Goal: Register for event/course: Sign up to attend an event or enroll in a course

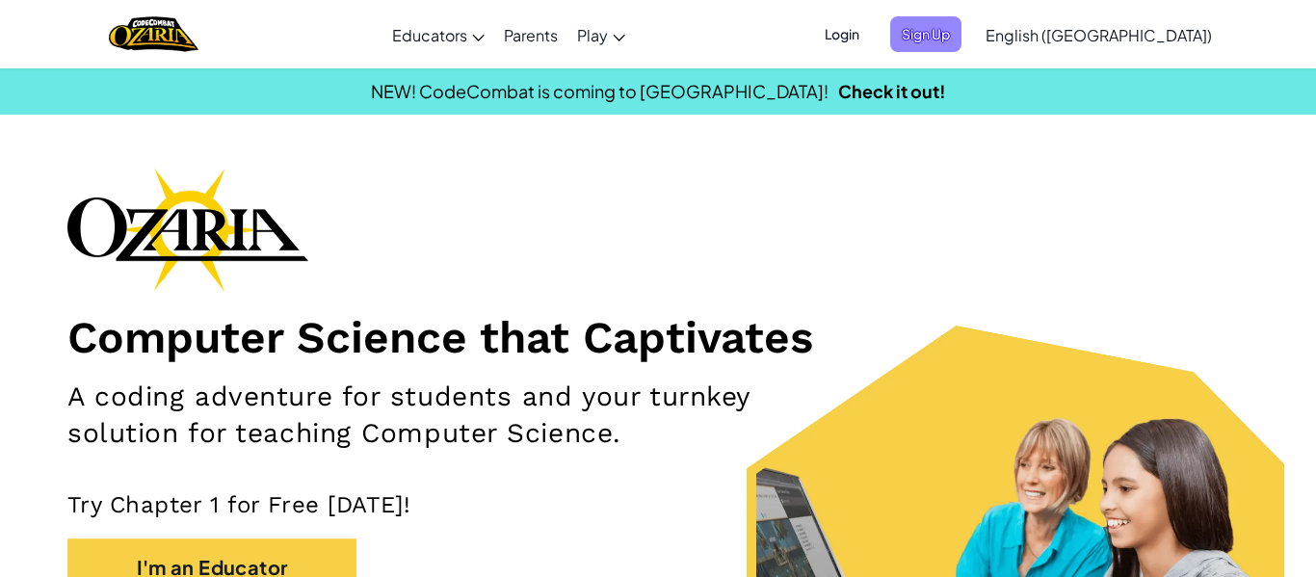
click at [961, 41] on span "Sign Up" at bounding box center [925, 34] width 71 height 36
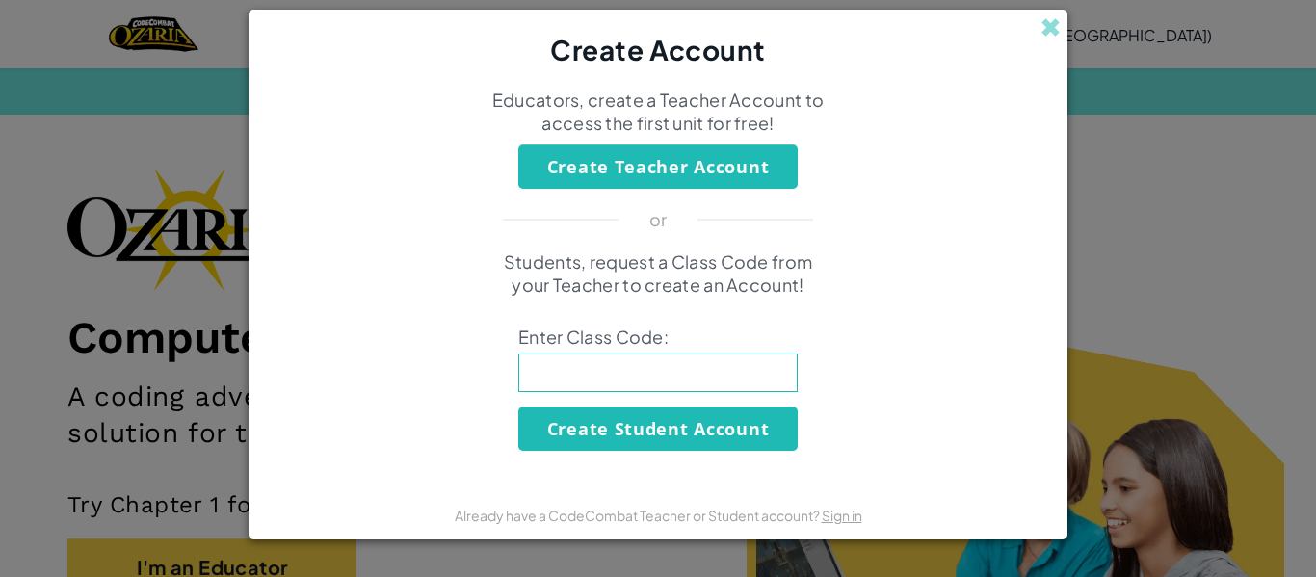
click at [703, 377] on input at bounding box center [657, 373] width 279 height 39
type input "HeavyMoonBox"
click button "Create Student Account" at bounding box center [657, 429] width 279 height 44
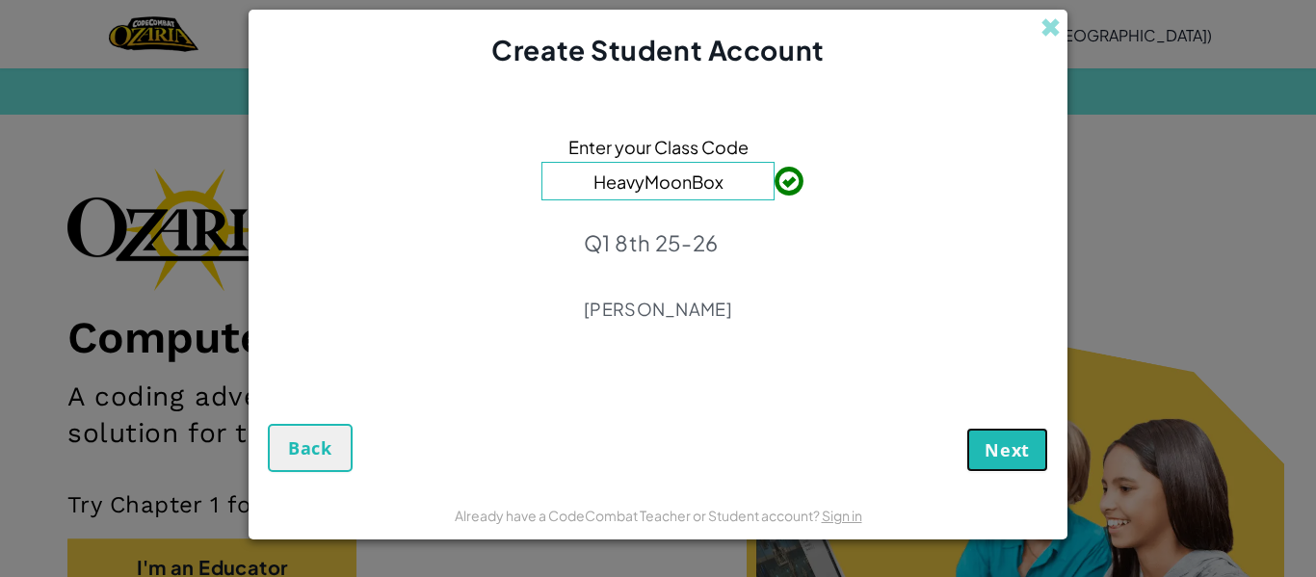
click at [997, 454] on span "Next" at bounding box center [1007, 449] width 45 height 23
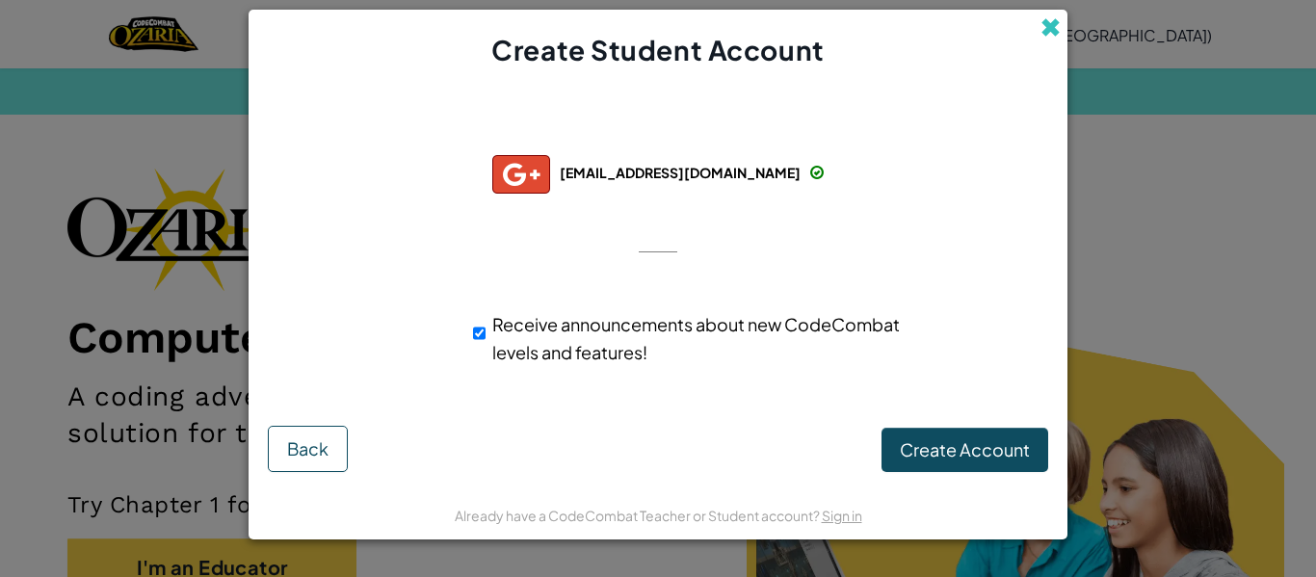
click at [1055, 22] on span at bounding box center [1050, 27] width 20 height 20
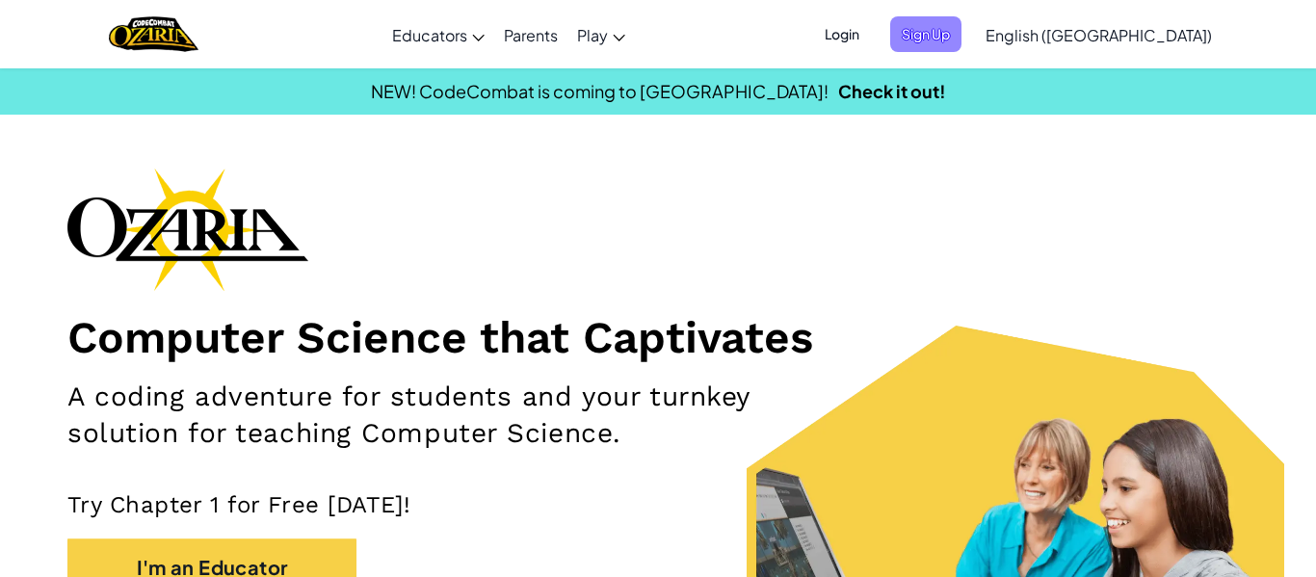
click at [961, 46] on span "Sign Up" at bounding box center [925, 34] width 71 height 36
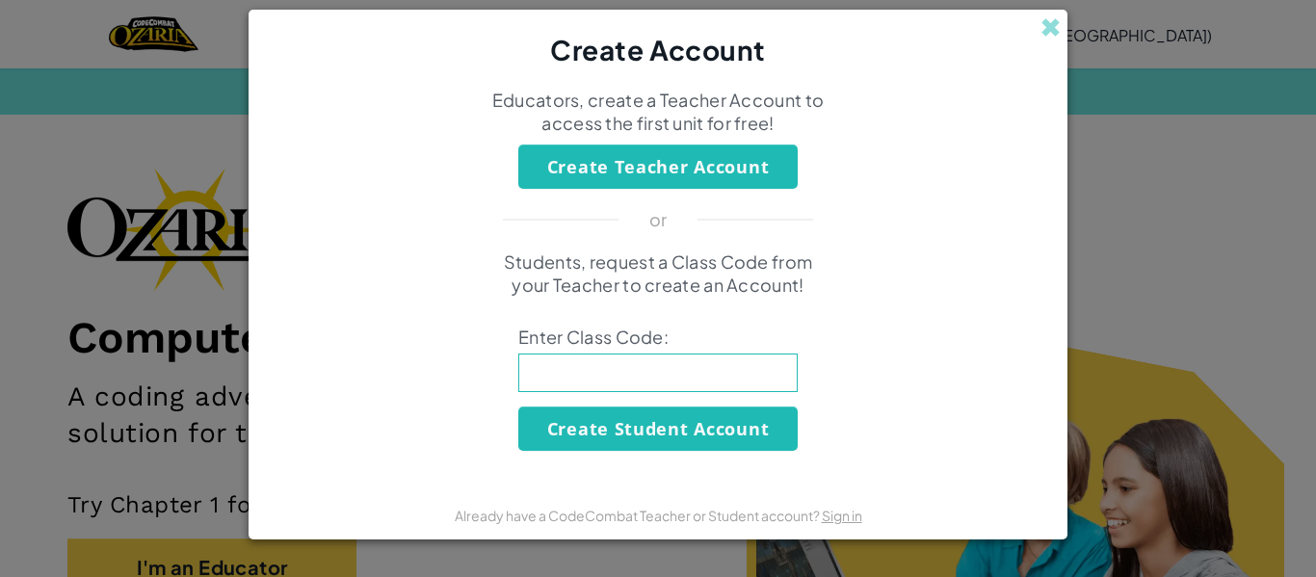
click at [717, 375] on input at bounding box center [657, 373] width 279 height 39
type input "HeavyMoonBox"
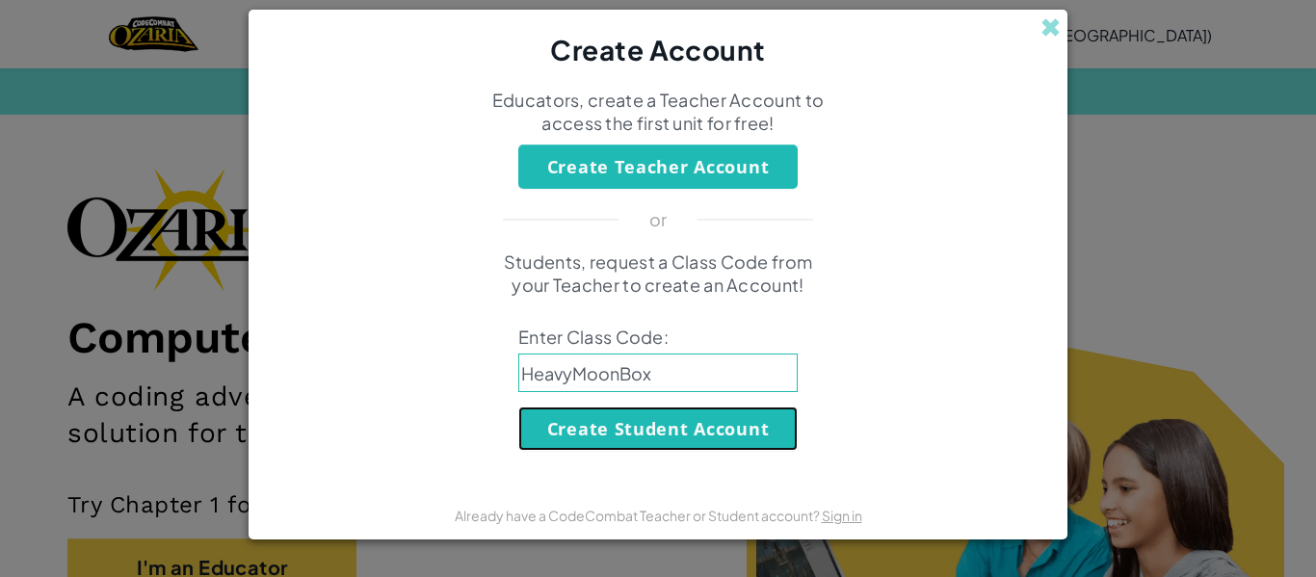
click at [691, 411] on button "Create Student Account" at bounding box center [657, 429] width 279 height 44
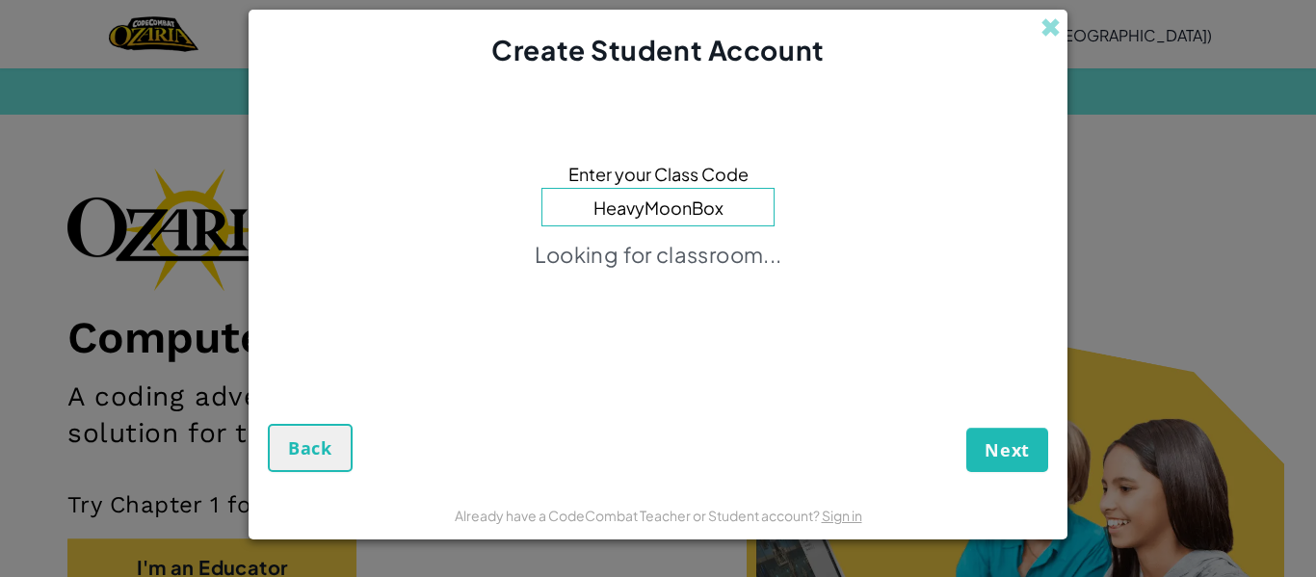
click at [691, 411] on div "Next Back" at bounding box center [658, 412] width 780 height 119
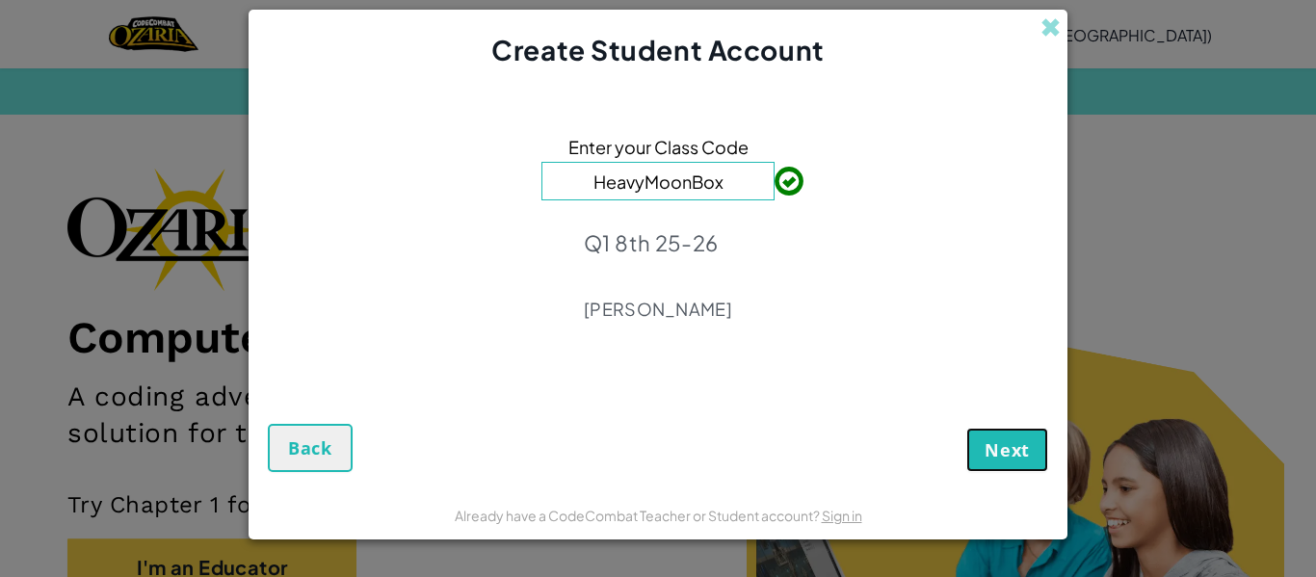
click at [993, 451] on span "Next" at bounding box center [1007, 449] width 45 height 23
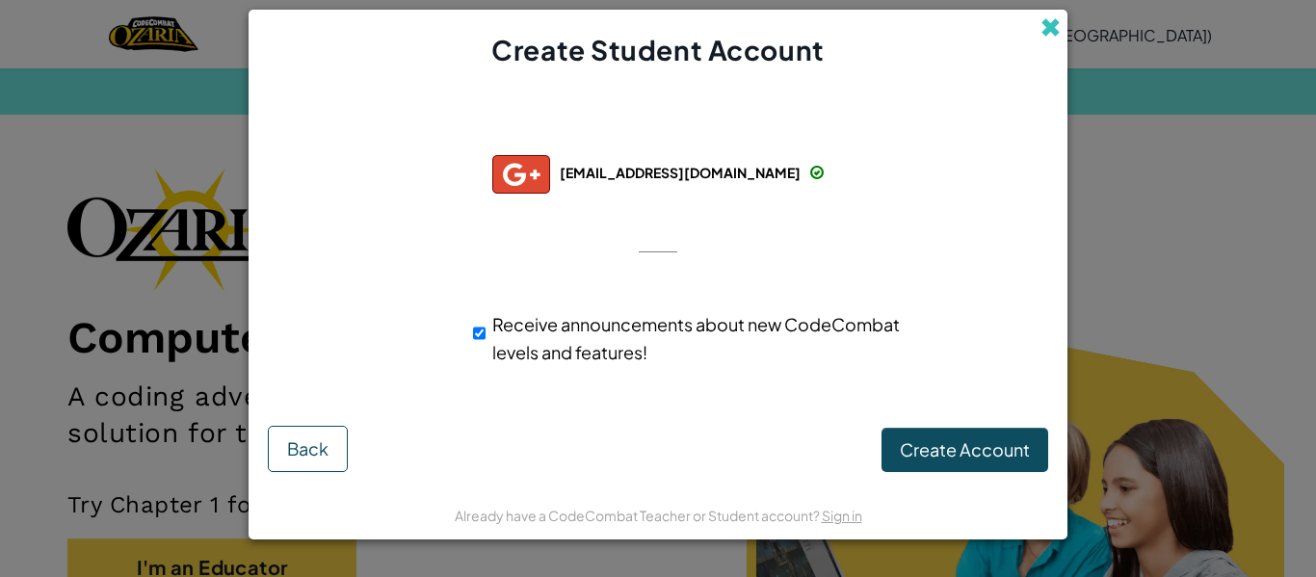
click at [1048, 30] on span at bounding box center [1050, 27] width 20 height 20
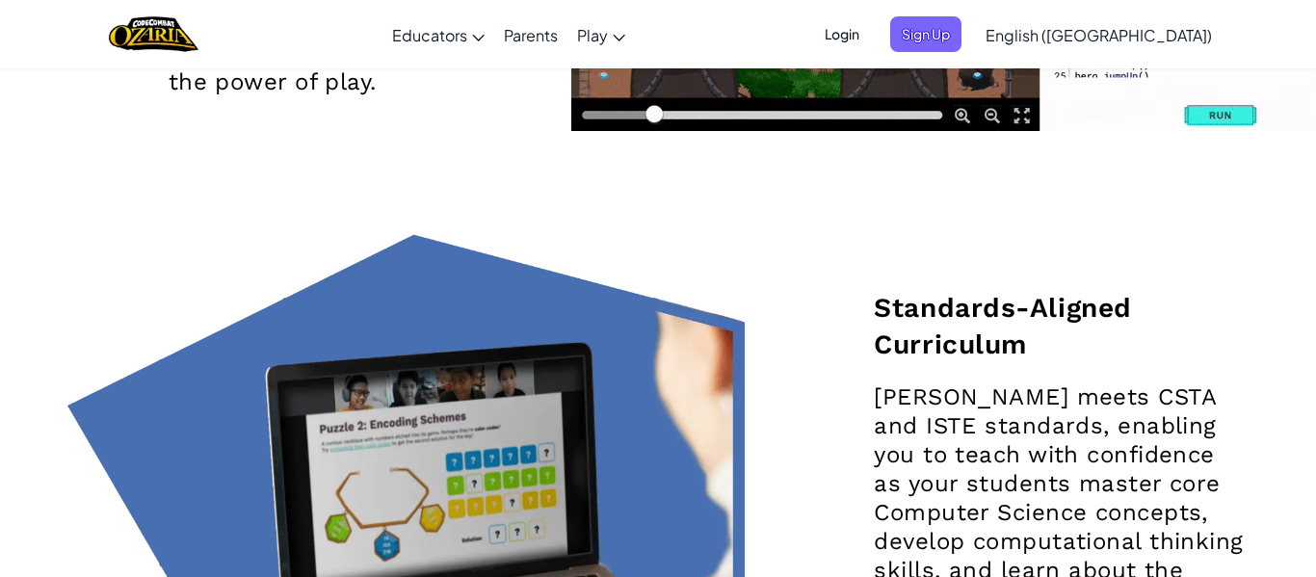
scroll to position [2774, 0]
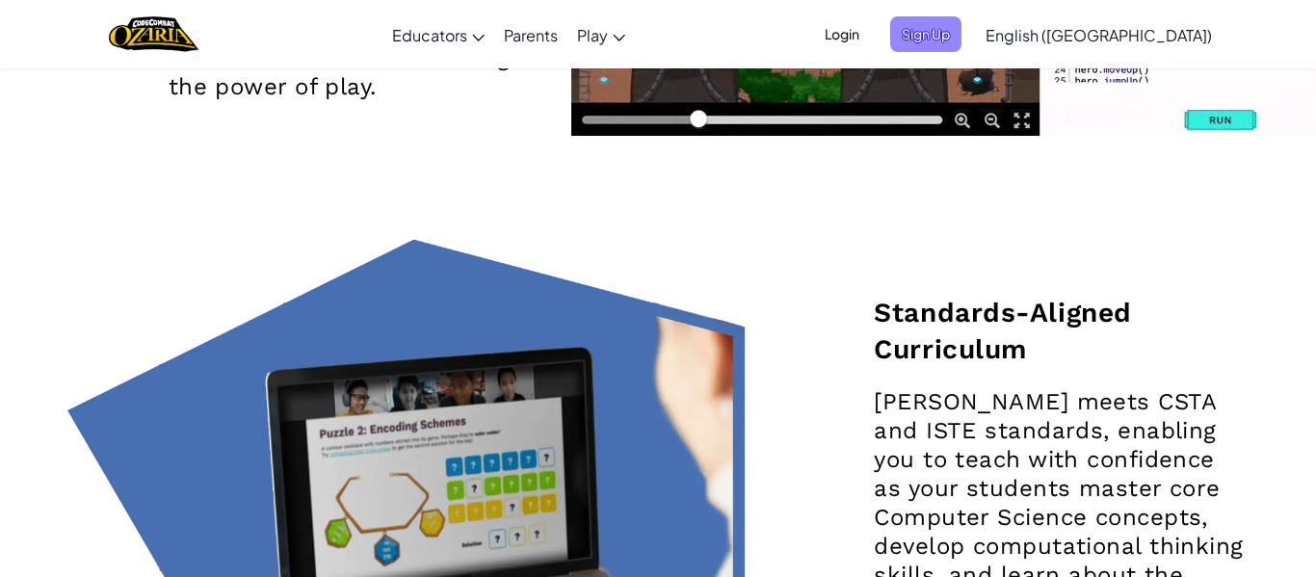
click at [961, 37] on span "Sign Up" at bounding box center [925, 34] width 71 height 36
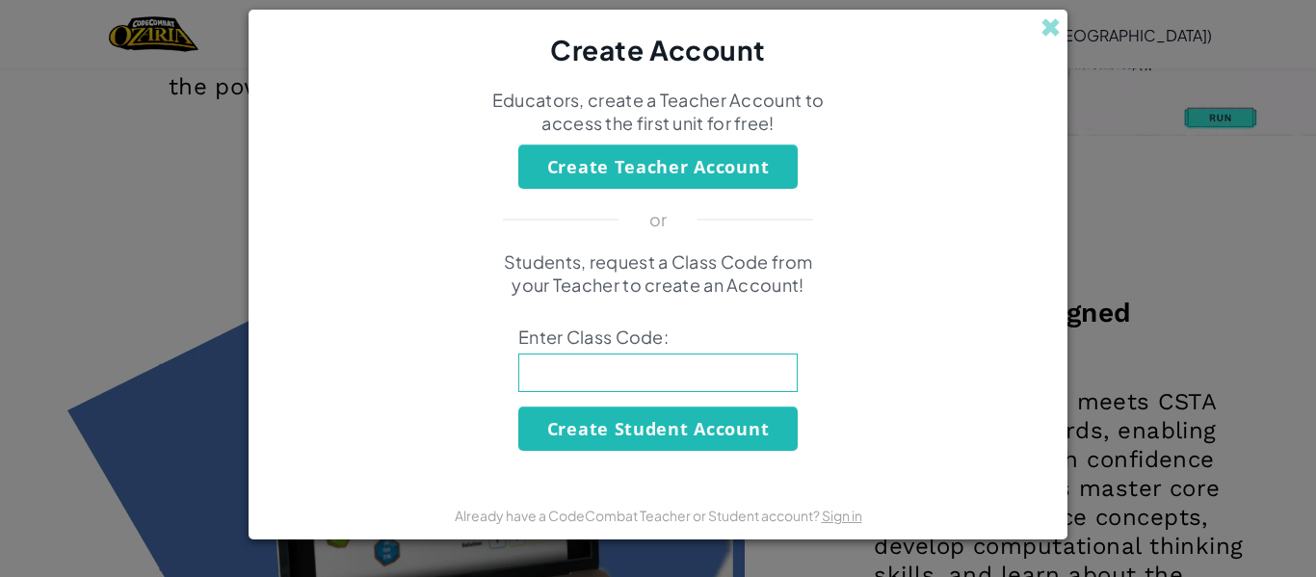
click at [1041, 39] on div "Create Account" at bounding box center [658, 40] width 819 height 61
click at [1044, 34] on span at bounding box center [1050, 27] width 20 height 20
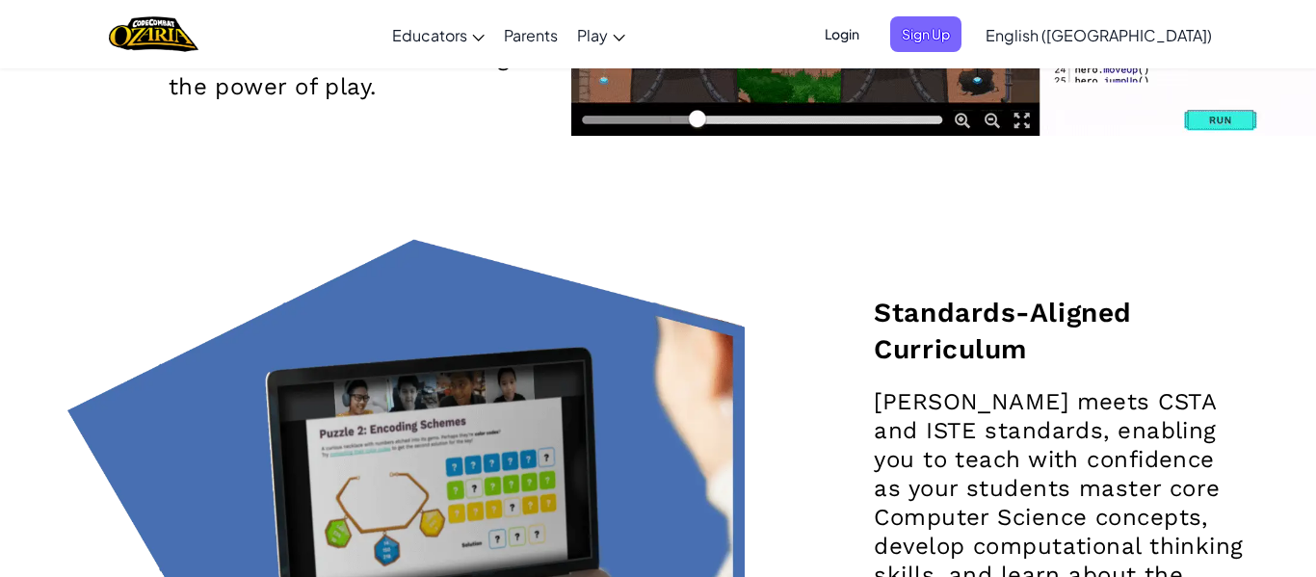
click at [871, 31] on span "Login" at bounding box center [842, 34] width 58 height 36
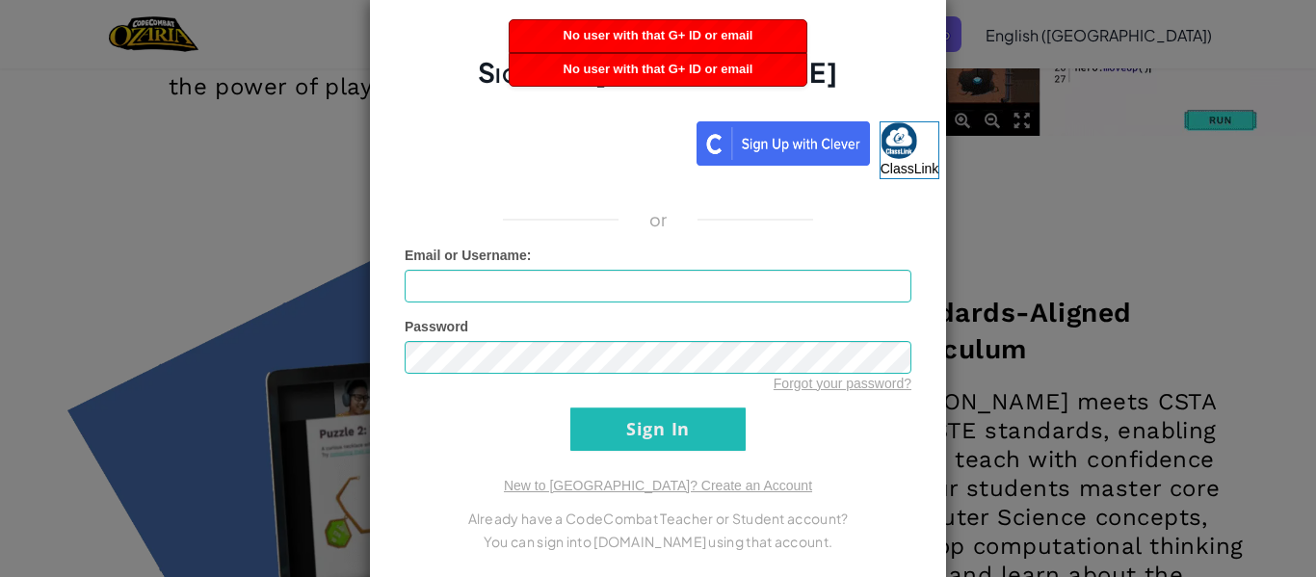
click at [922, 389] on div "Sign Into [DOMAIN_NAME] ClassLink or Unknown Error Email or Username : Password…" at bounding box center [658, 289] width 578 height 588
click at [1037, 41] on div "Sign Into [DOMAIN_NAME] ClassLink or Unknown Error Email or Username : Password…" at bounding box center [658, 288] width 1316 height 577
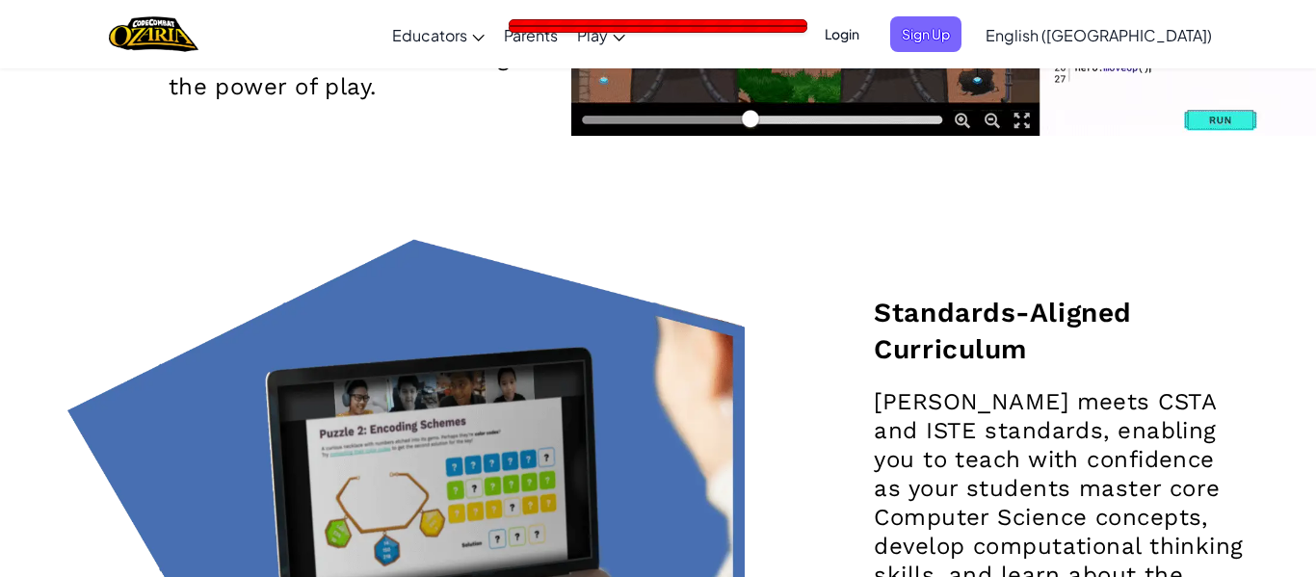
click at [961, 41] on span "Sign Up" at bounding box center [925, 34] width 71 height 36
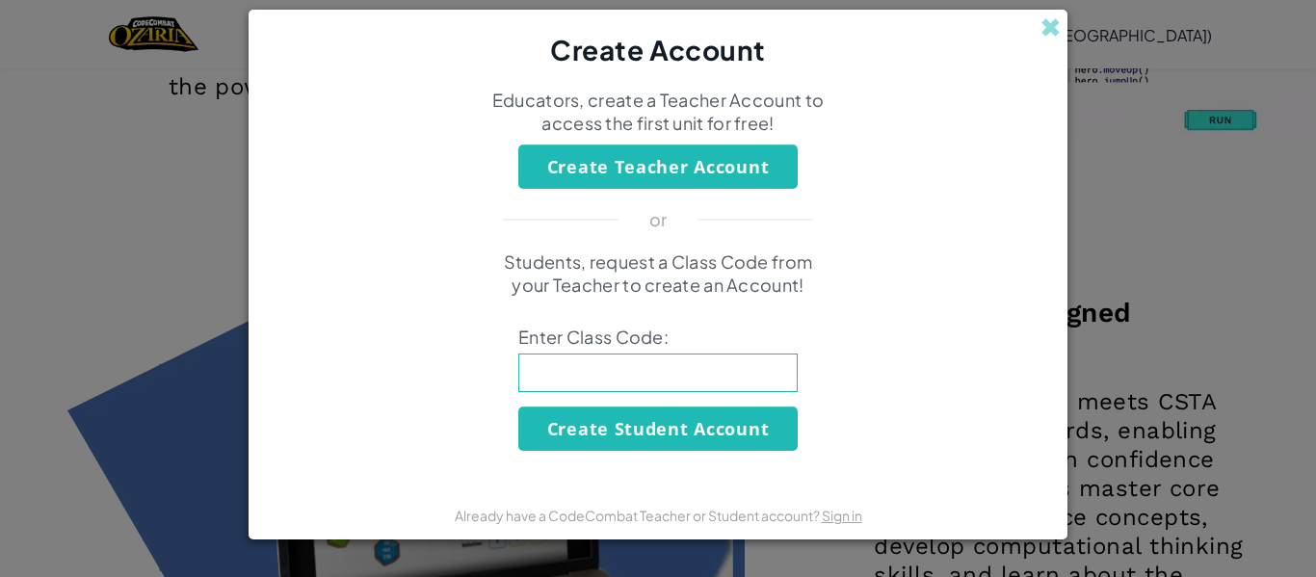
click at [658, 373] on input at bounding box center [657, 373] width 279 height 39
click at [838, 449] on div "Students, request a Class Code from your Teacher to create an Account! Enter Cl…" at bounding box center [658, 350] width 780 height 200
click at [742, 440] on button "Create Student Account" at bounding box center [657, 429] width 279 height 44
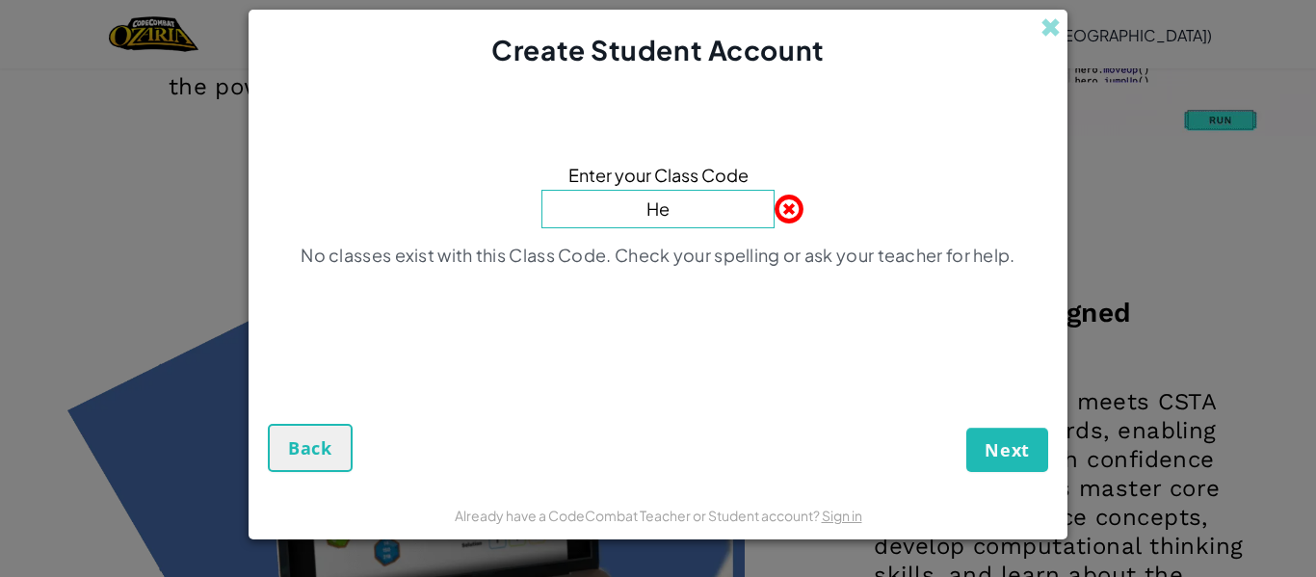
type input "H"
type input "HeavyMoonBox"
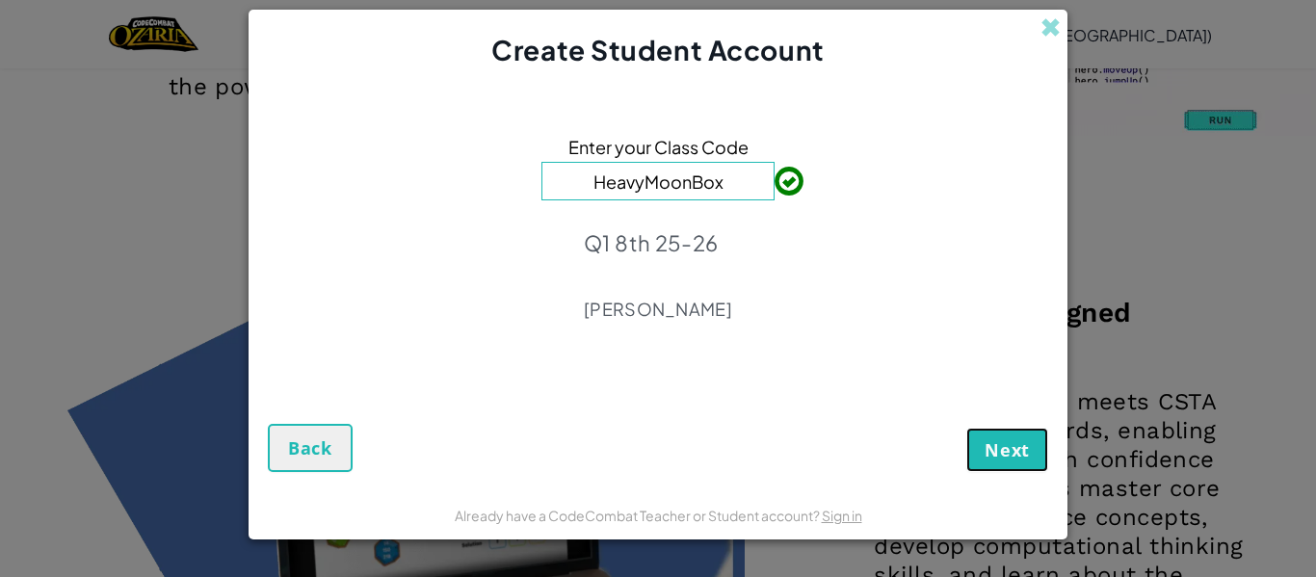
click at [1007, 450] on span "Next" at bounding box center [1007, 449] width 45 height 23
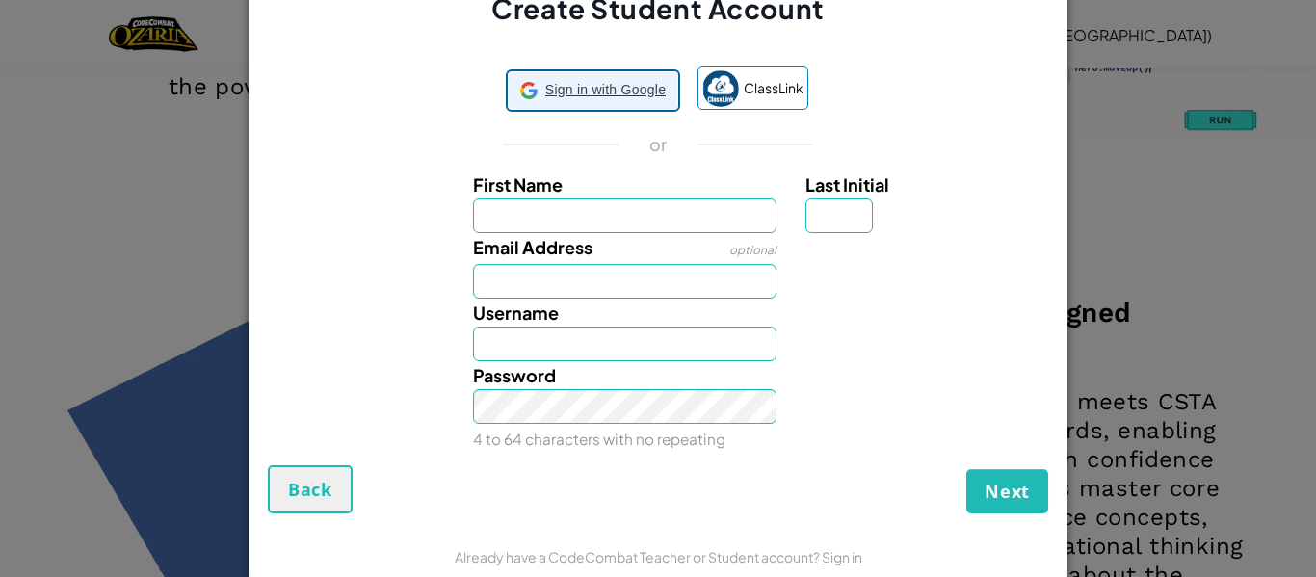
click at [621, 106] on div "Sign in with Google Sign in with Google. Opens in new tab" at bounding box center [593, 90] width 171 height 39
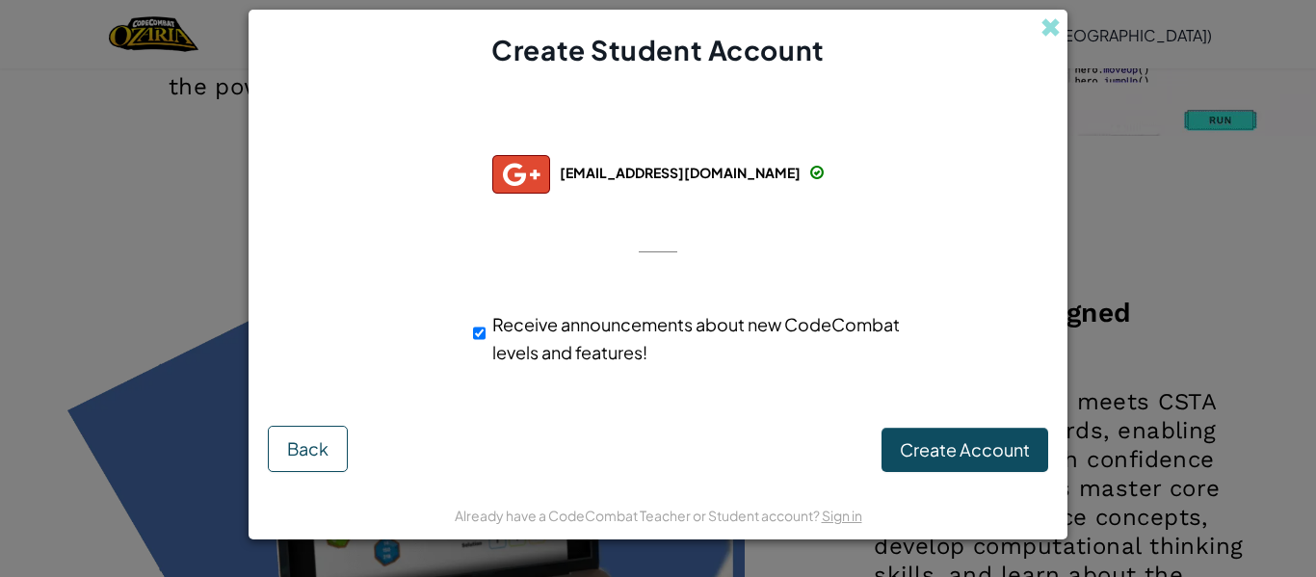
click at [491, 329] on div "Receive announcements about new CodeCombat levels and features!" at bounding box center [691, 338] width 437 height 56
click at [483, 333] on input "Receive announcements about new CodeCombat levels and features!" at bounding box center [479, 333] width 13 height 39
checkbox input "false"
click at [492, 176] on img at bounding box center [521, 174] width 58 height 39
click at [492, 167] on img at bounding box center [521, 174] width 58 height 39
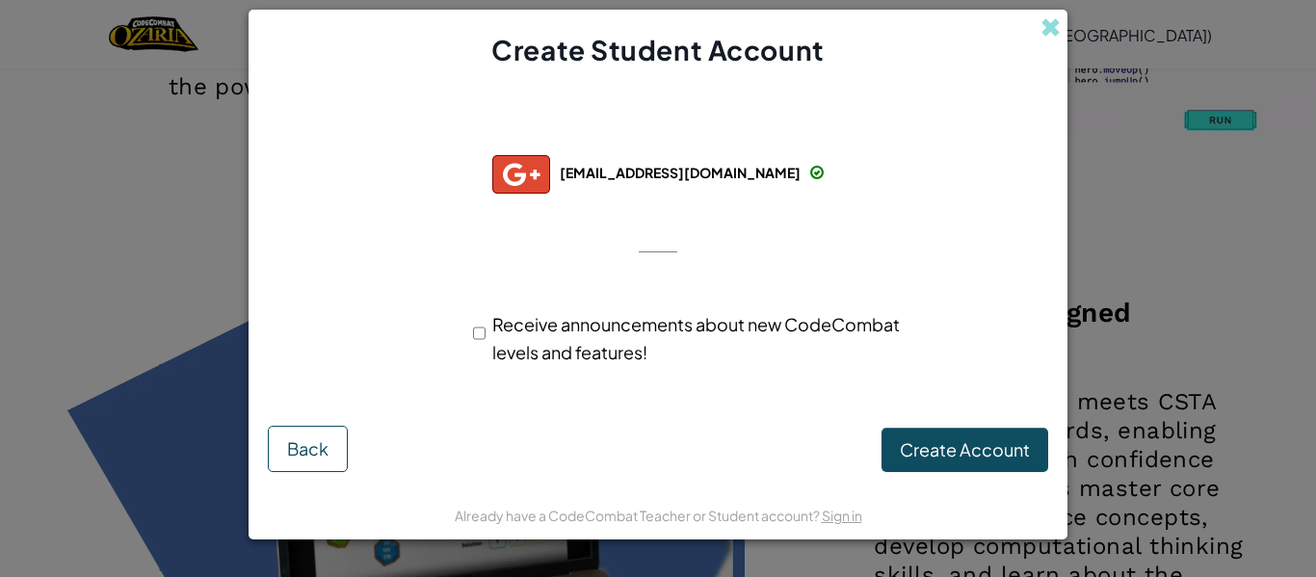
click at [492, 167] on img at bounding box center [521, 174] width 58 height 39
click at [492, 166] on img at bounding box center [521, 174] width 58 height 39
click at [935, 443] on span "Create Account" at bounding box center [965, 449] width 130 height 22
click at [935, 443] on button "Create Account" at bounding box center [964, 450] width 167 height 44
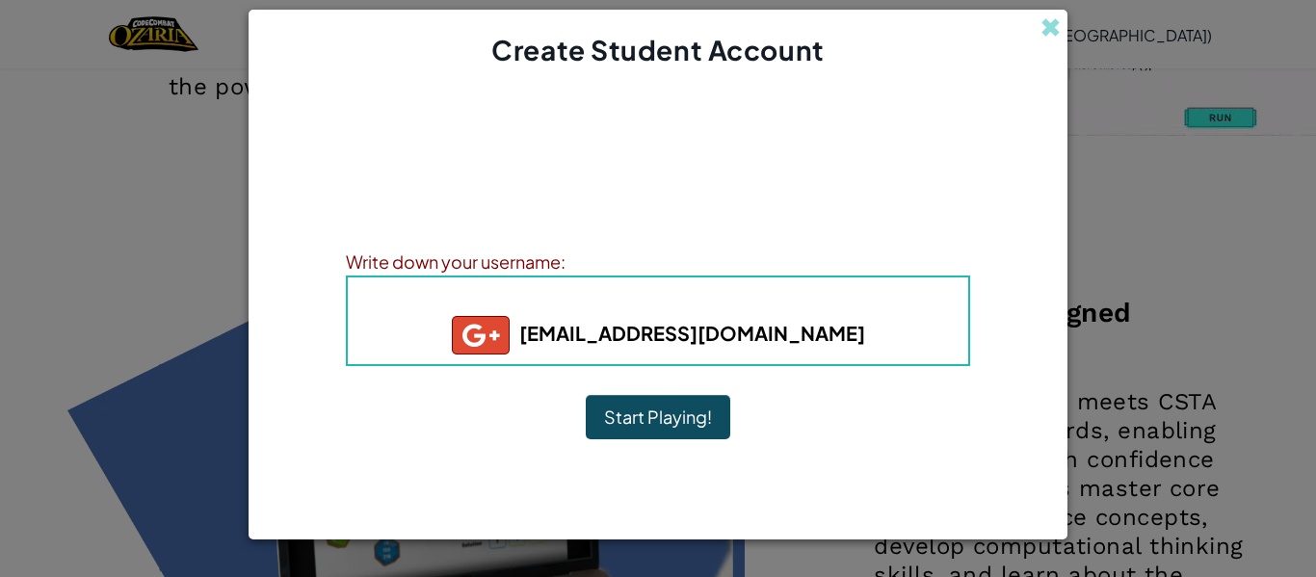
click at [705, 425] on button "Start Playing!" at bounding box center [658, 417] width 145 height 44
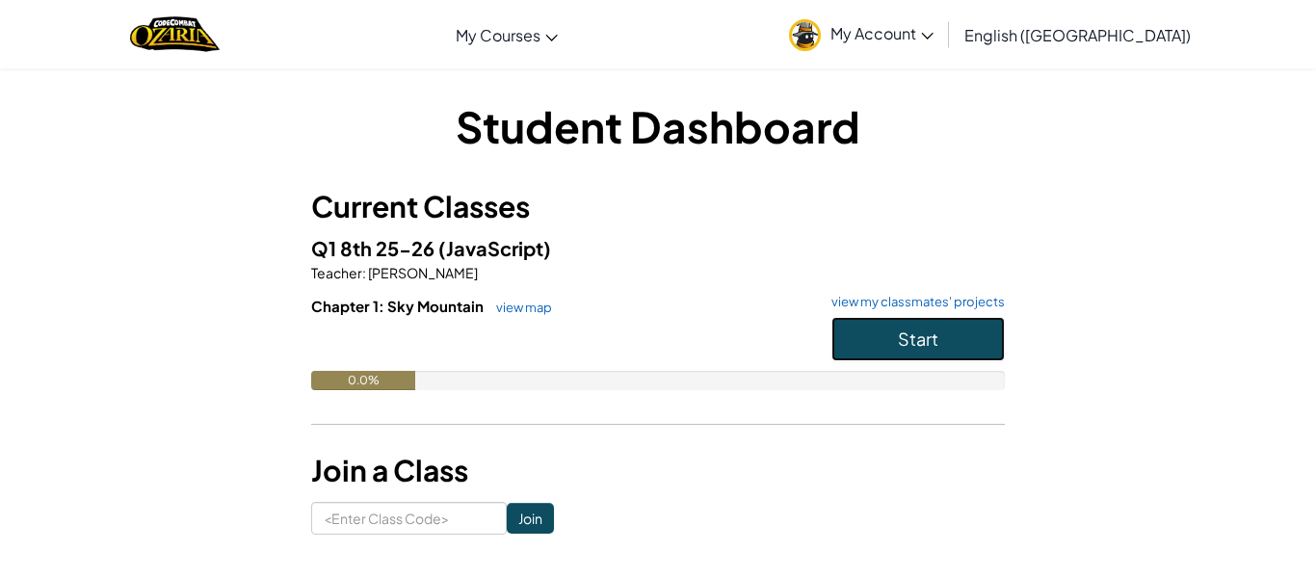
click at [954, 336] on button "Start" at bounding box center [917, 339] width 173 height 44
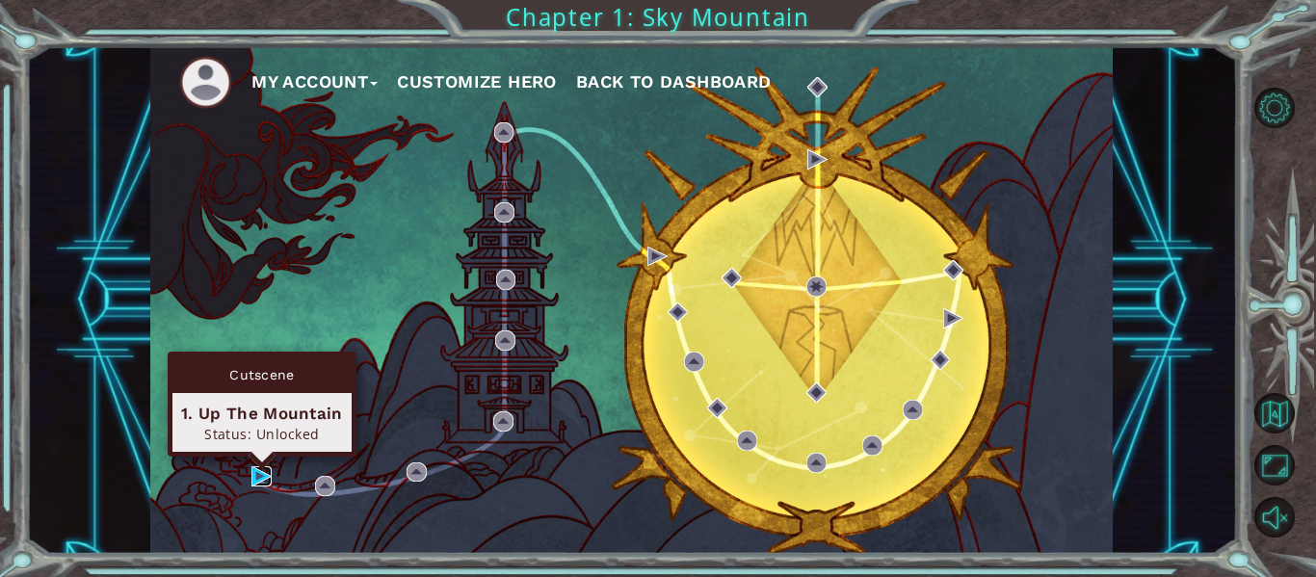
click at [263, 475] on img at bounding box center [261, 476] width 20 height 20
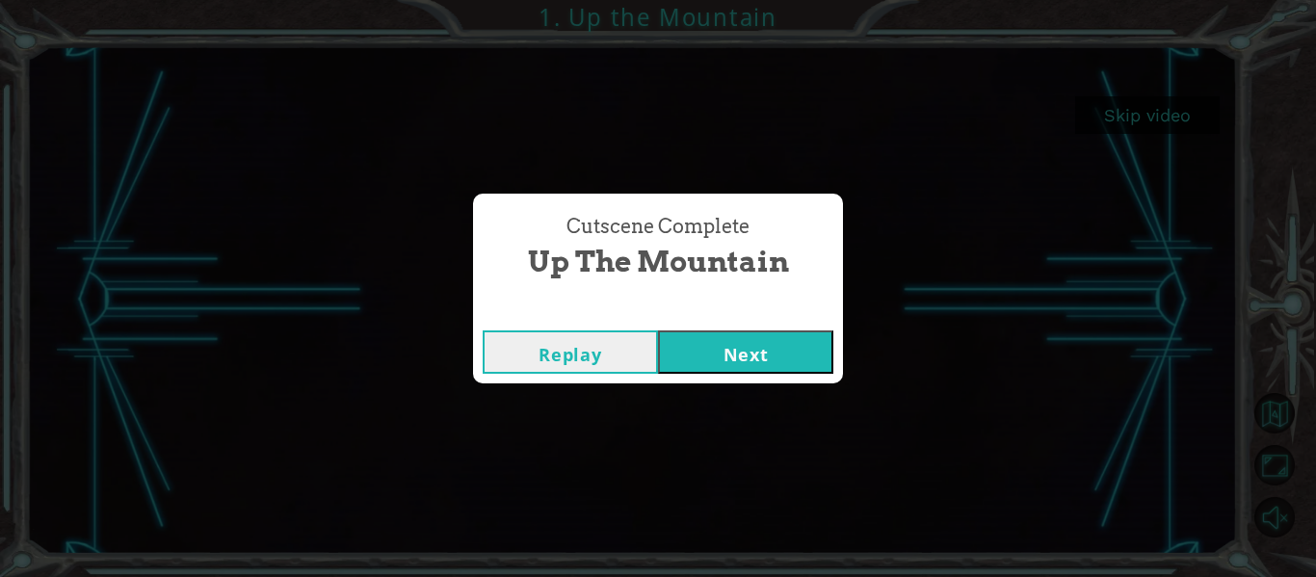
click at [714, 349] on button "Next" at bounding box center [745, 351] width 175 height 43
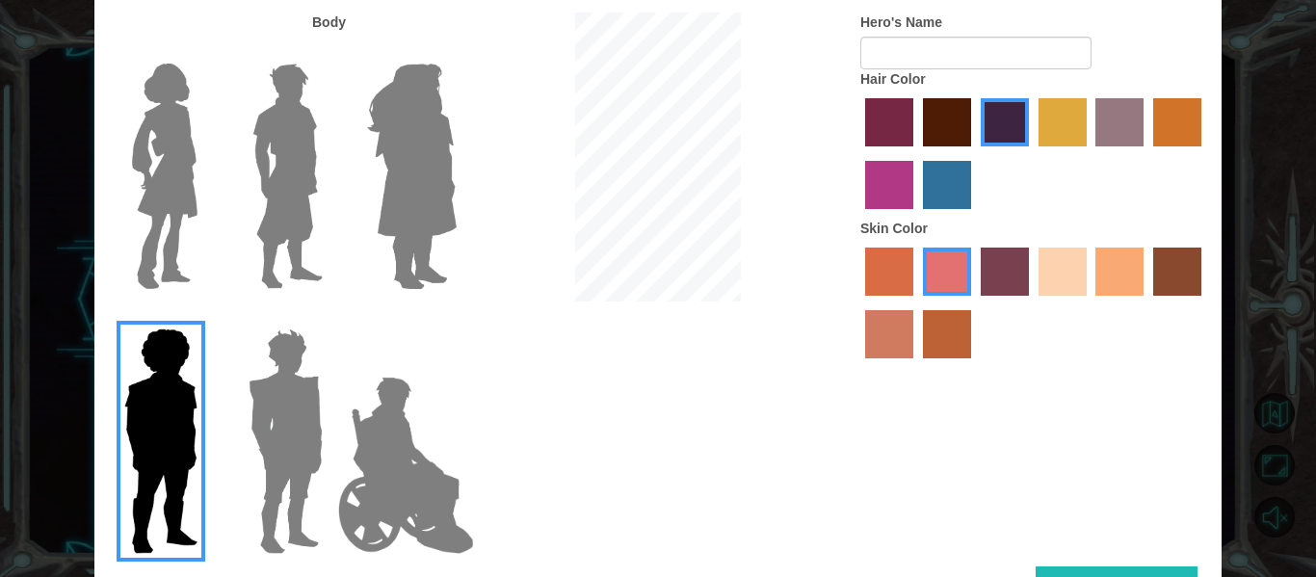
click at [271, 185] on img at bounding box center [288, 176] width 86 height 241
click at [330, 51] on input "Hero Lars" at bounding box center [330, 51] width 0 height 0
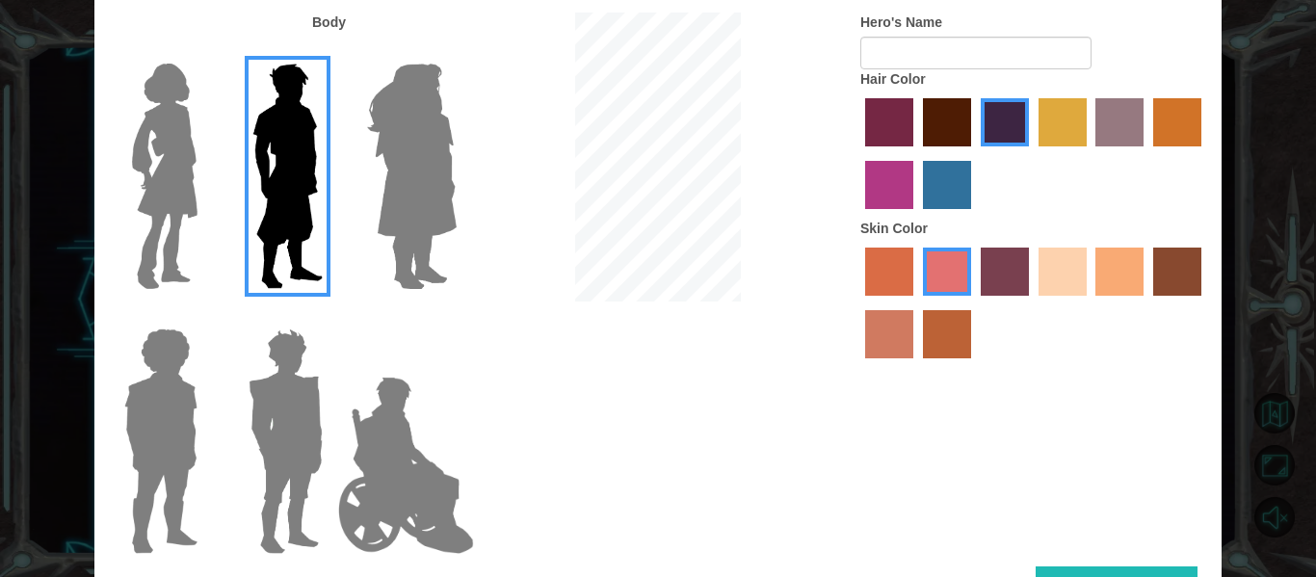
click at [1115, 261] on label "tacao skin color" at bounding box center [1119, 272] width 48 height 48
click at [1090, 302] on input "tacao skin color" at bounding box center [1090, 302] width 0 height 0
click at [1067, 266] on label "sandy beach skin color" at bounding box center [1062, 272] width 48 height 48
click at [1032, 302] on input "sandy beach skin color" at bounding box center [1032, 302] width 0 height 0
click at [304, 369] on img at bounding box center [286, 441] width 90 height 241
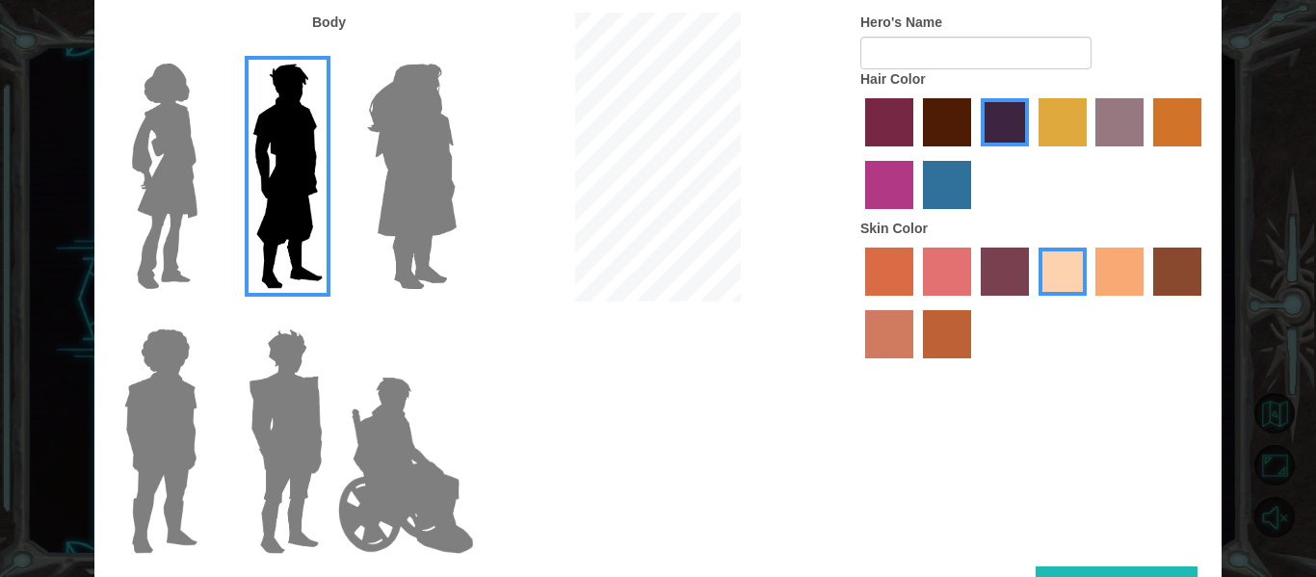
click at [330, 316] on input "Hero Garnet" at bounding box center [330, 316] width 0 height 0
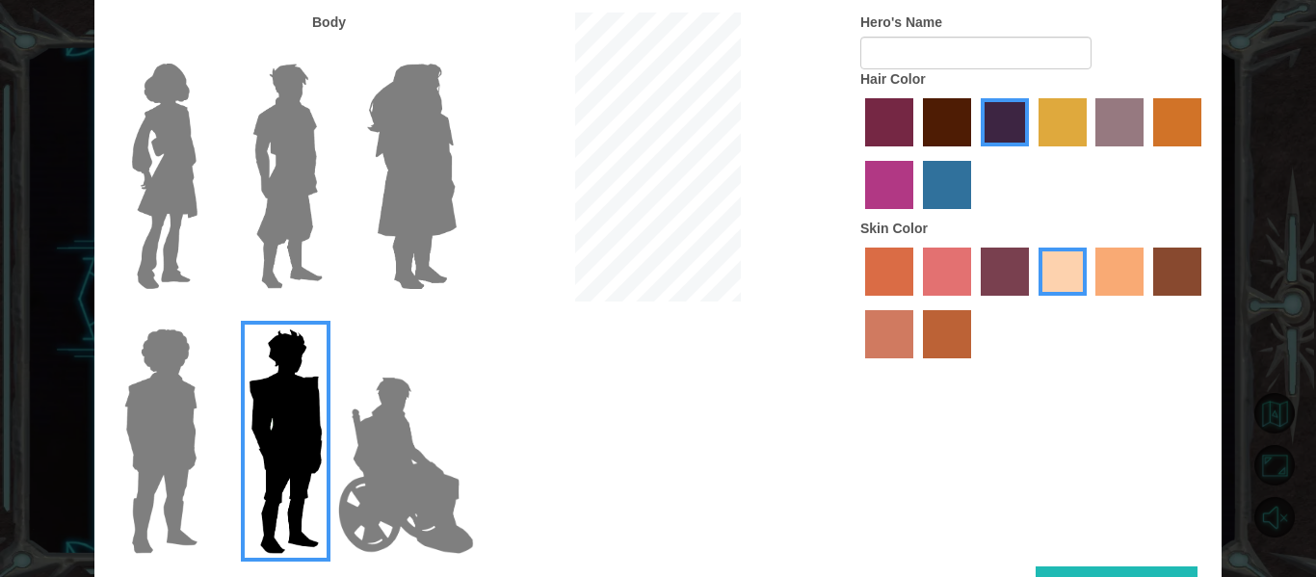
click at [222, 127] on div at bounding box center [282, 169] width 125 height 265
click at [226, 130] on div at bounding box center [282, 169] width 125 height 265
click at [281, 149] on img at bounding box center [288, 176] width 86 height 241
click at [330, 51] on input "Hero Lars" at bounding box center [330, 51] width 0 height 0
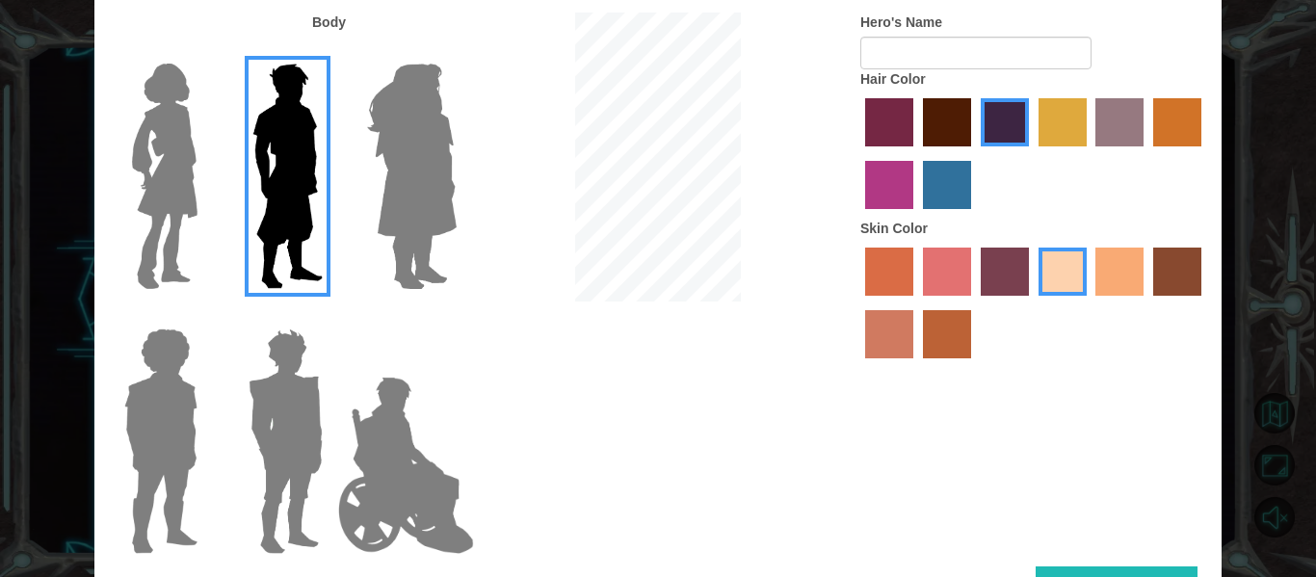
click at [956, 123] on label "maroon hair color" at bounding box center [947, 122] width 48 height 48
click at [916, 153] on input "maroon hair color" at bounding box center [916, 153] width 0 height 0
click at [974, 153] on input "hot purple hair color" at bounding box center [974, 153] width 0 height 0
click at [1032, 153] on input "tulip tree hair color" at bounding box center [1032, 153] width 0 height 0
click at [1090, 153] on input "bazaar hair color" at bounding box center [1090, 153] width 0 height 0
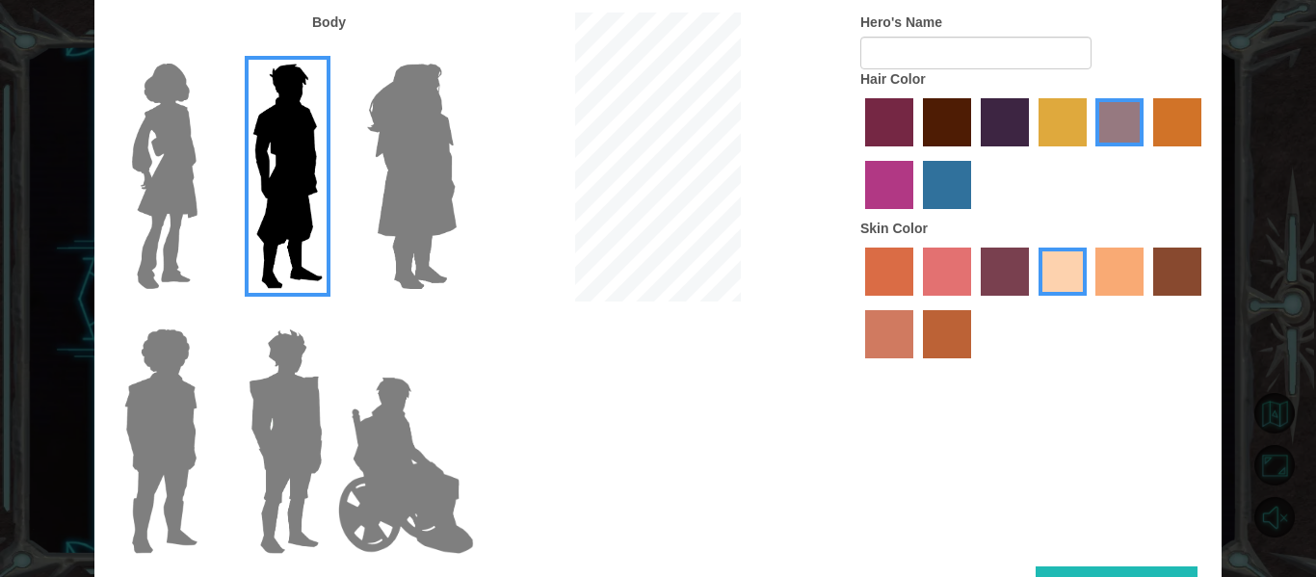
click at [1032, 153] on input "tulip tree hair color" at bounding box center [1032, 153] width 0 height 0
click at [974, 153] on input "hot purple hair color" at bounding box center [974, 153] width 0 height 0
click at [916, 153] on input "maroon hair color" at bounding box center [916, 153] width 0 height 0
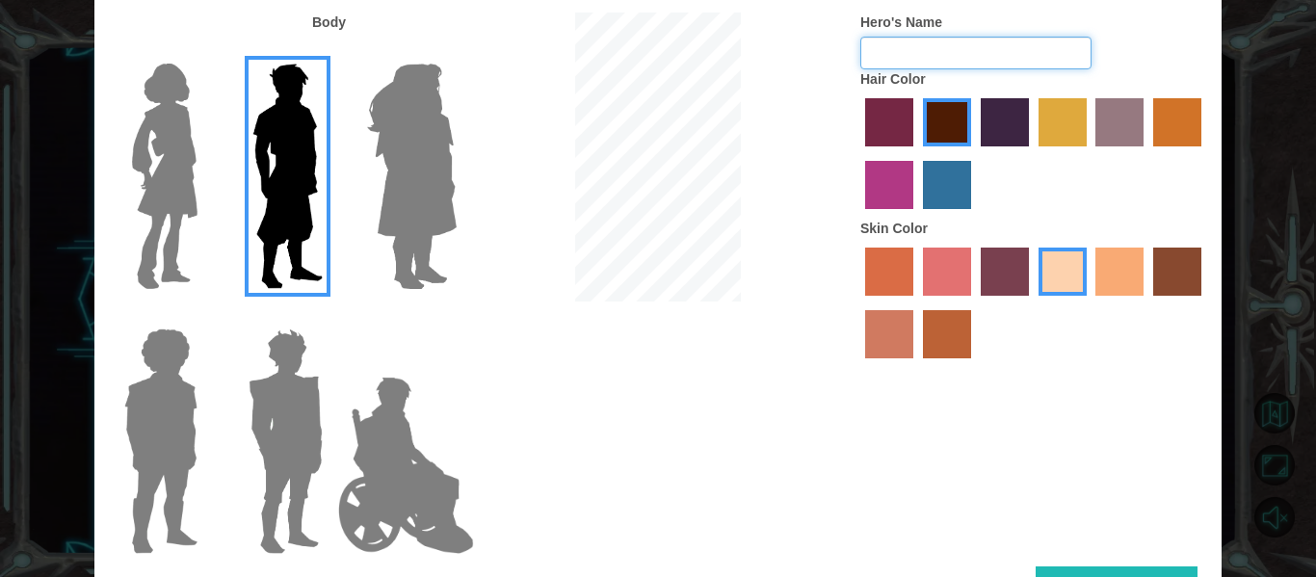
click at [979, 53] on input "Hero's Name" at bounding box center [975, 53] width 231 height 33
type input "Tomas"
click at [1132, 353] on div at bounding box center [1033, 305] width 347 height 125
click at [1315, 152] on div "Customize Your Hero Body Hero's Name Tomas Hair Color Skin Color Done" at bounding box center [658, 288] width 1316 height 577
click at [1315, 222] on div "Customize Your Hero Body Hero's Name Tomas Hair Color Skin Color Done" at bounding box center [658, 288] width 1316 height 577
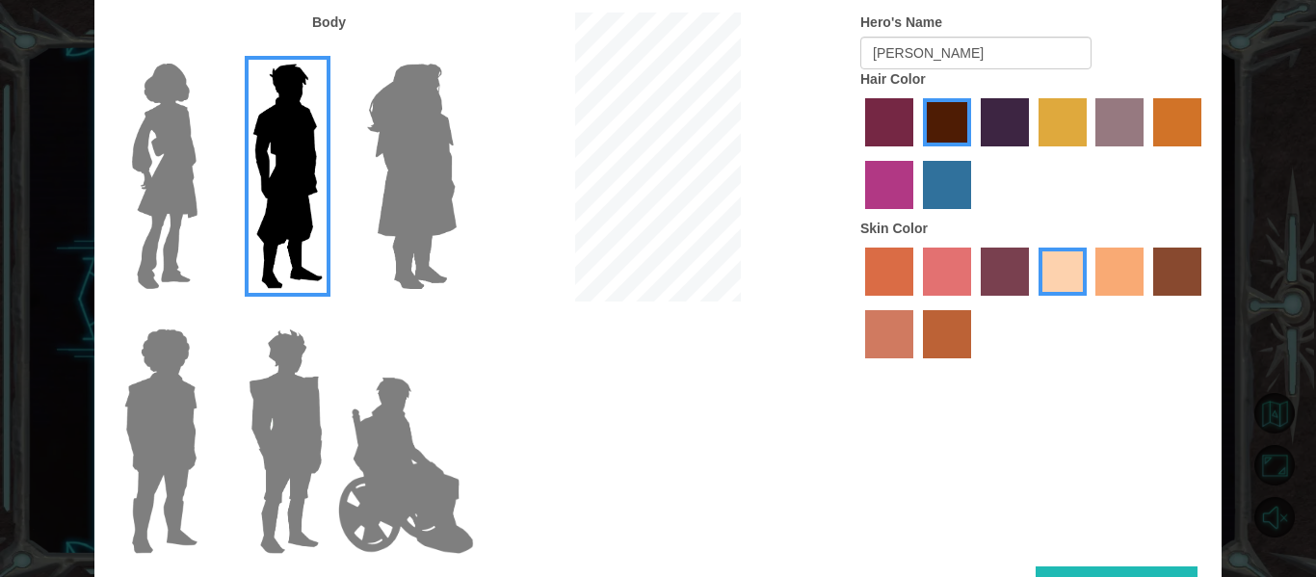
drag, startPoint x: 1064, startPoint y: 571, endPoint x: 1062, endPoint y: 562, distance: 10.1
click at [1062, 562] on div "Customize Your Hero Body Hero's Name Tomas Hair Color Skin Color Done" at bounding box center [657, 288] width 1127 height 691
click at [1049, 571] on button "Done" at bounding box center [1117, 587] width 162 height 43
